Goal: Task Accomplishment & Management: Use online tool/utility

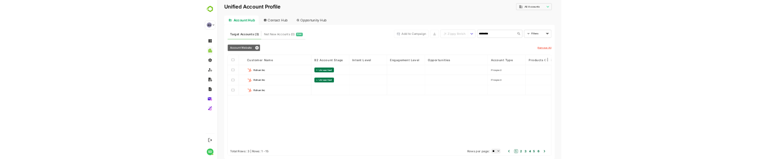
scroll to position [0, 1585]
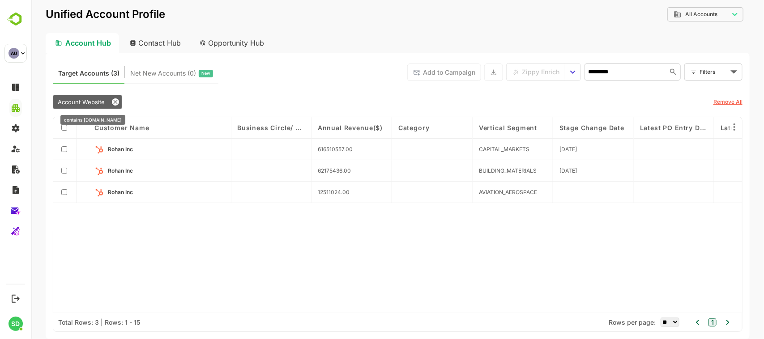
click at [114, 102] on icon at bounding box center [115, 102] width 4 height 4
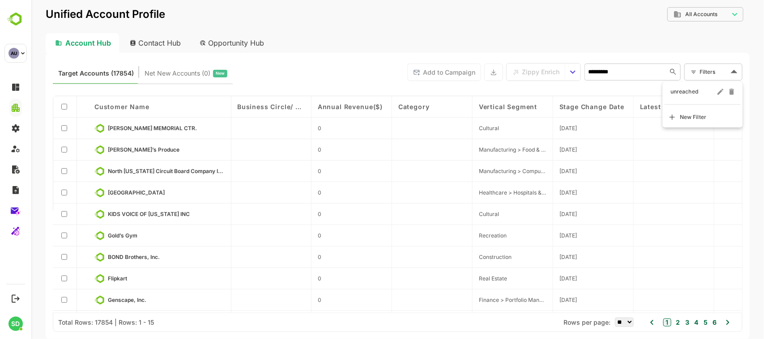
click at [699, 75] on body "**********" at bounding box center [397, 169] width 733 height 339
click at [693, 113] on span "New Filter" at bounding box center [692, 117] width 27 height 11
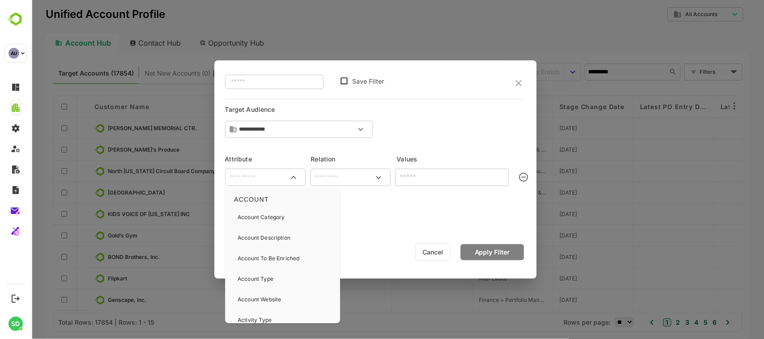
click at [282, 180] on input "text" at bounding box center [264, 177] width 77 height 11
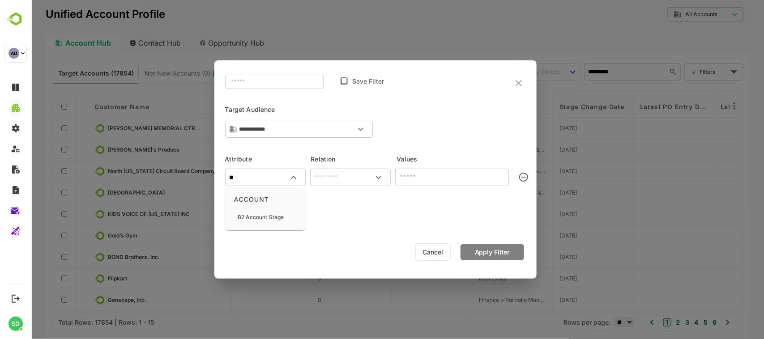
type input "**"
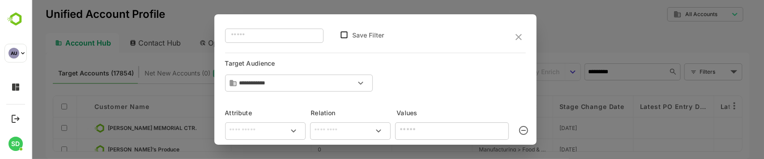
click at [288, 130] on icon "Open" at bounding box center [293, 131] width 11 height 11
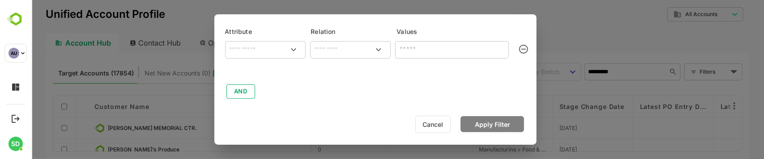
scroll to position [81, 0]
click at [289, 50] on icon "Open" at bounding box center [293, 50] width 11 height 11
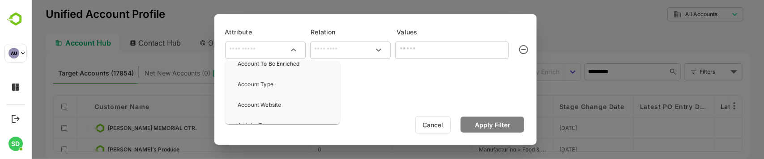
scroll to position [68, 0]
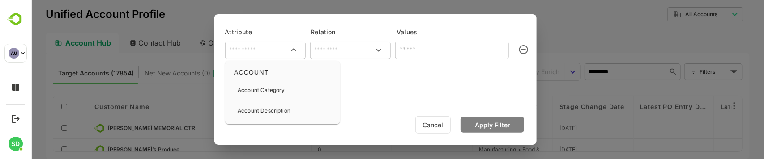
click at [274, 47] on input "text" at bounding box center [264, 50] width 77 height 11
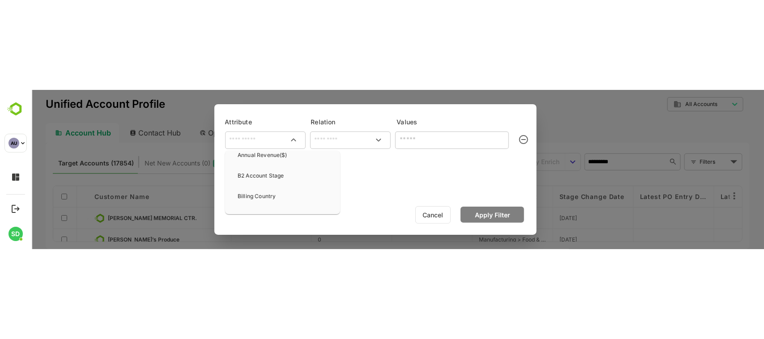
scroll to position [171, 0]
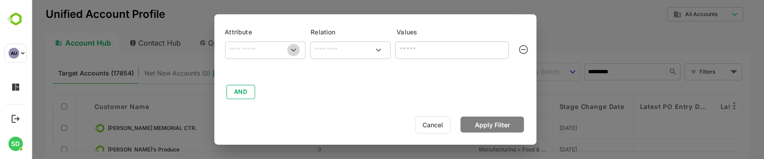
click at [291, 50] on icon "Open" at bounding box center [293, 50] width 11 height 11
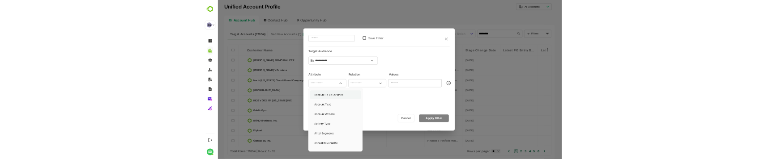
scroll to position [57, 0]
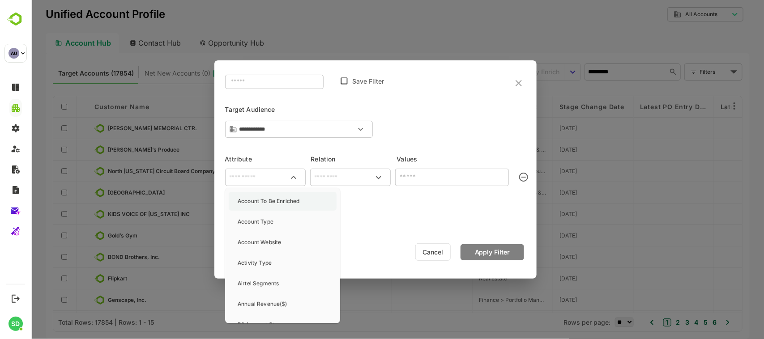
click at [280, 239] on p "Account Website" at bounding box center [258, 243] width 43 height 8
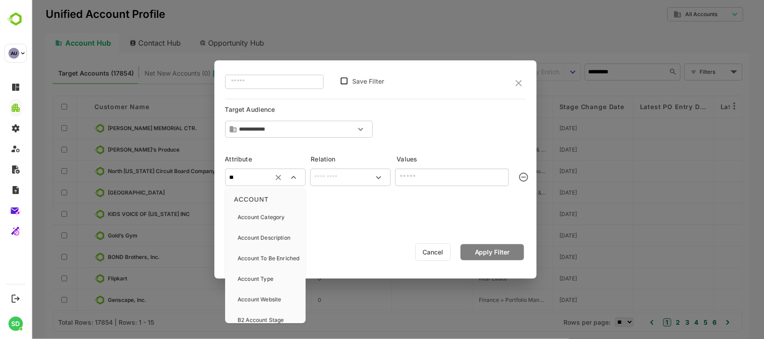
type input "*"
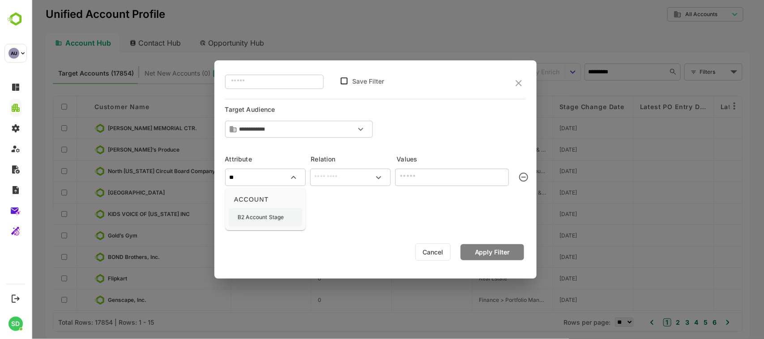
click at [265, 218] on p "B2 Account Stage" at bounding box center [260, 218] width 46 height 8
type input "**********"
click at [281, 175] on icon "Clear" at bounding box center [277, 177] width 9 height 9
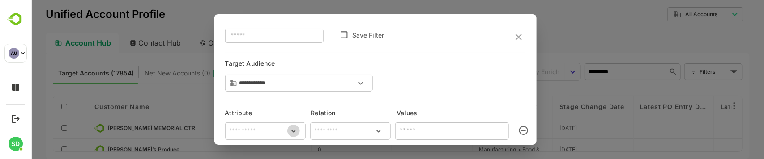
click at [293, 129] on icon "Open" at bounding box center [293, 131] width 11 height 11
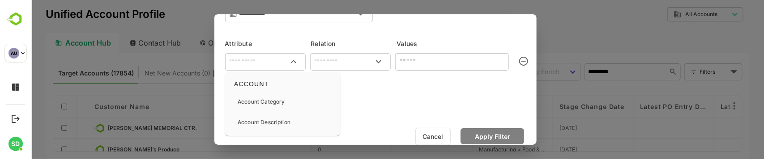
click at [275, 58] on input "text" at bounding box center [264, 61] width 77 height 11
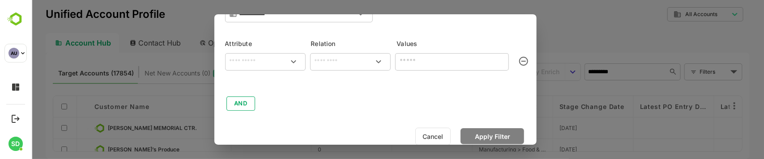
click at [293, 61] on icon "Open" at bounding box center [293, 61] width 11 height 11
drag, startPoint x: 265, startPoint y: 156, endPoint x: 182, endPoint y: 137, distance: 84.9
click at [182, 137] on div at bounding box center [397, 79] width 733 height 159
click at [342, 60] on input "text" at bounding box center [350, 61] width 77 height 11
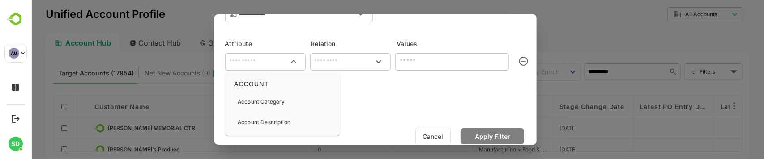
click at [282, 64] on input "text" at bounding box center [264, 61] width 77 height 11
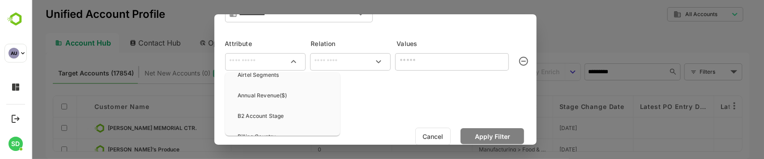
scroll to position [159, 0]
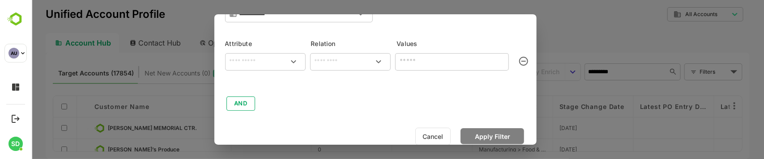
click at [293, 62] on icon "Open" at bounding box center [293, 61] width 5 height 3
click at [293, 56] on icon "Open" at bounding box center [293, 61] width 11 height 11
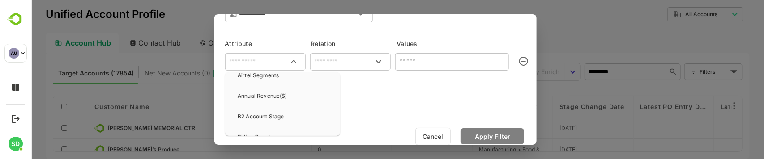
scroll to position [0, 0]
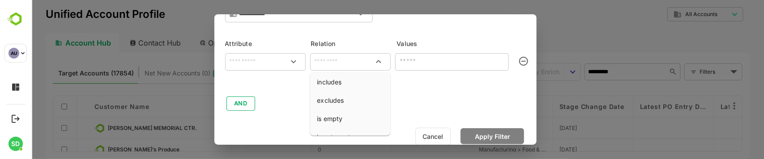
click at [338, 63] on input "text" at bounding box center [350, 61] width 77 height 11
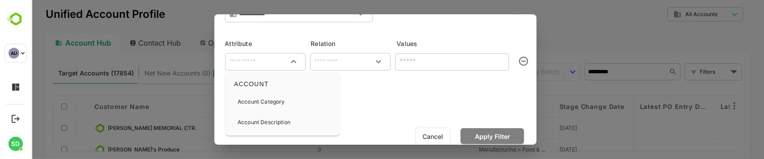
click at [275, 60] on input "text" at bounding box center [264, 61] width 77 height 11
click at [248, 60] on input "text" at bounding box center [264, 61] width 77 height 11
type input "**"
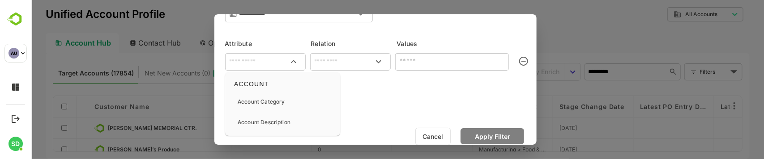
click at [269, 63] on input "text" at bounding box center [264, 61] width 77 height 11
